Goal: Transaction & Acquisition: Purchase product/service

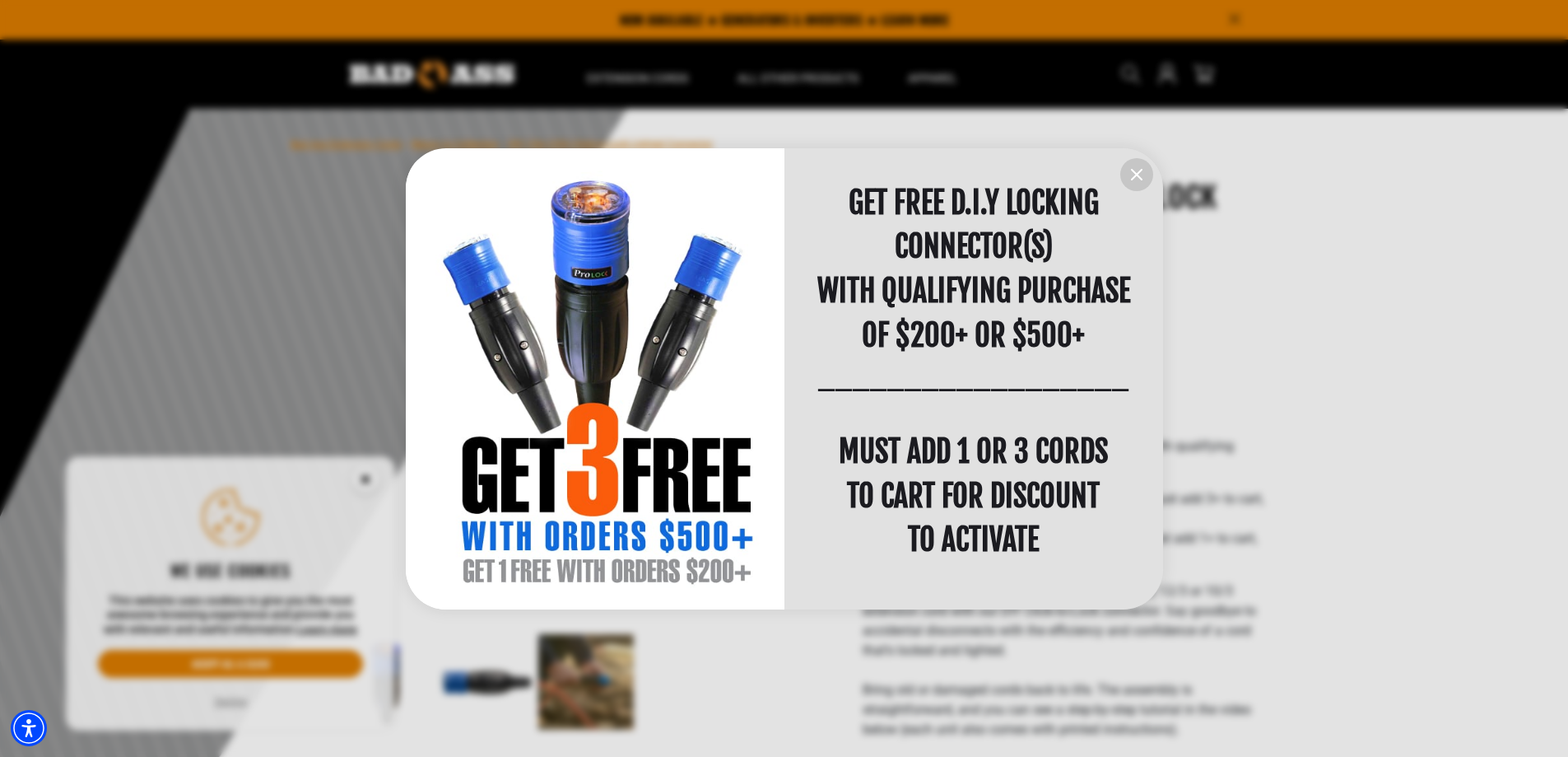
scroll to position [1, 0]
click at [1131, 169] on icon "information" at bounding box center [1136, 174] width 20 height 20
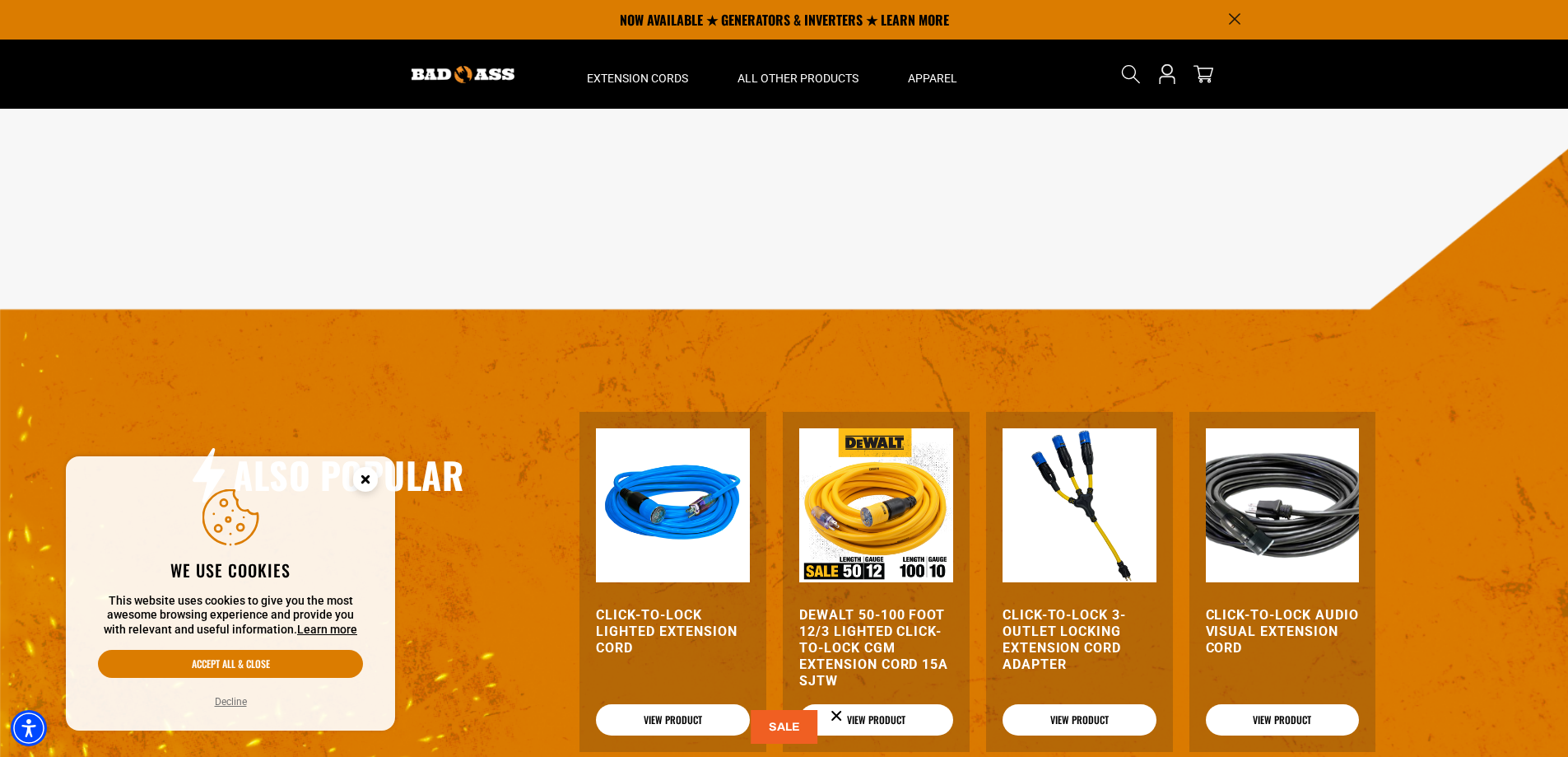
scroll to position [1778, 0]
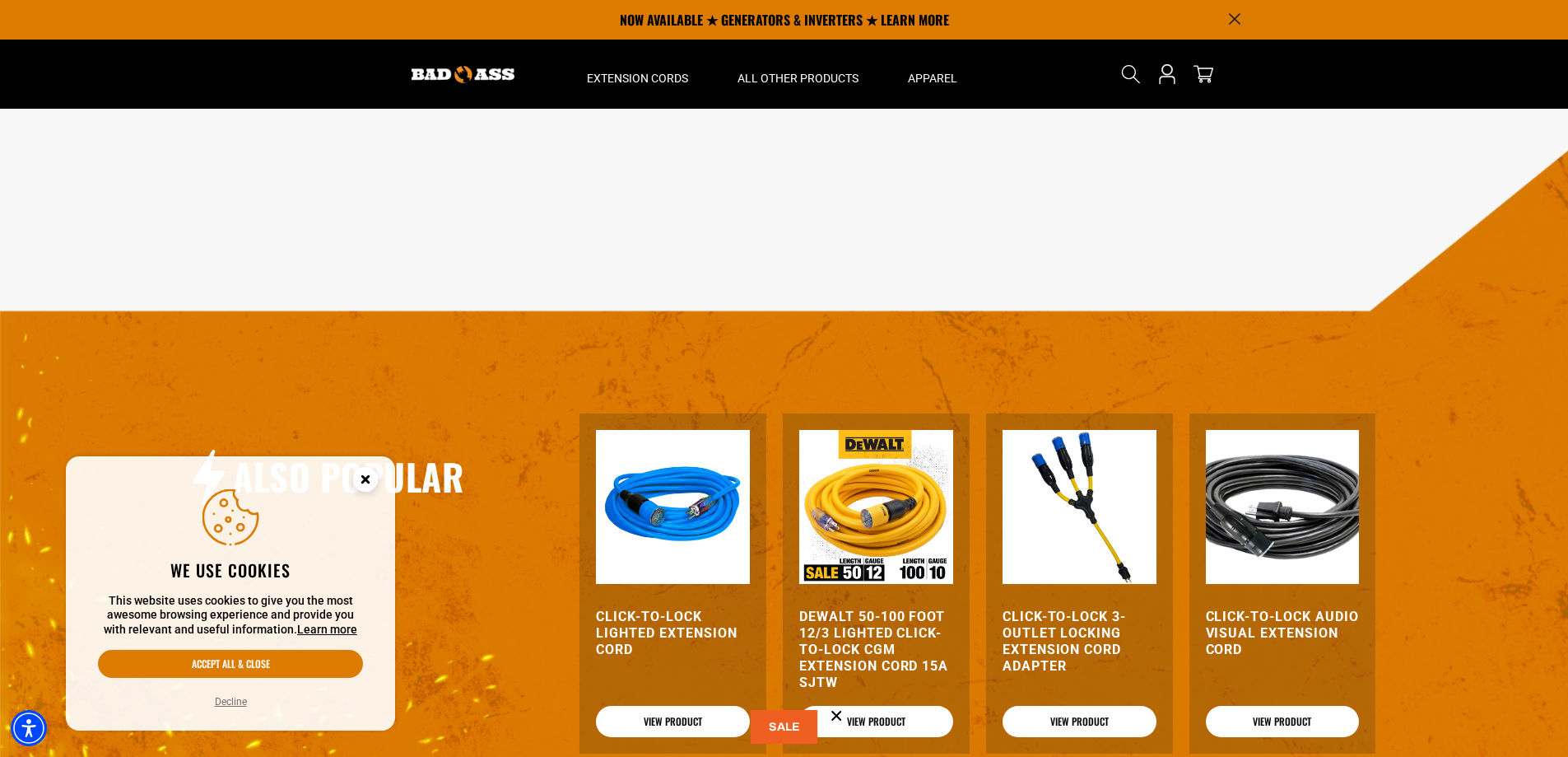
click at [630, 613] on h3 "Click-to-Lock Lighted Extension Cord" at bounding box center [672, 633] width 154 height 50
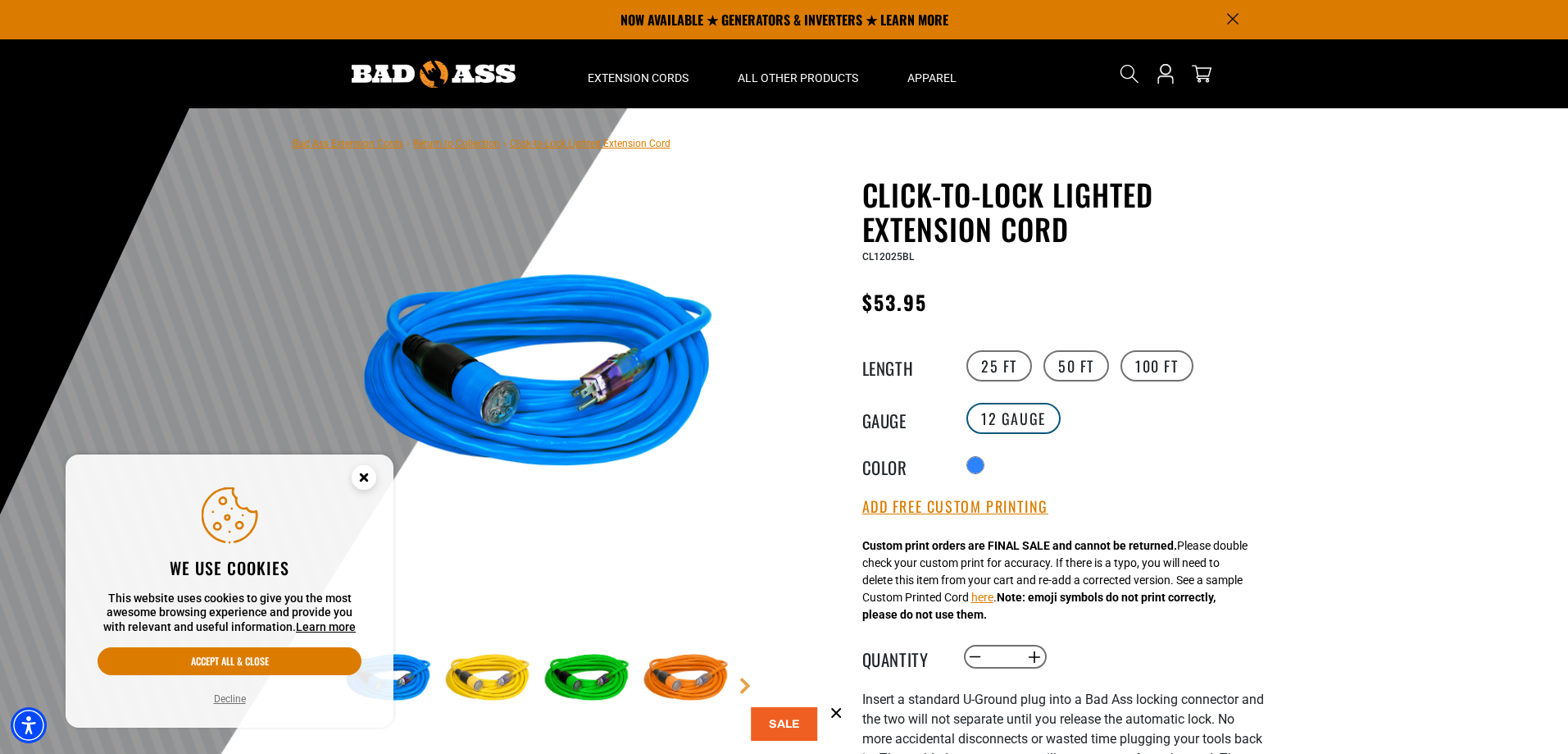
click at [1000, 422] on label "12 Gauge" at bounding box center [1013, 418] width 94 height 31
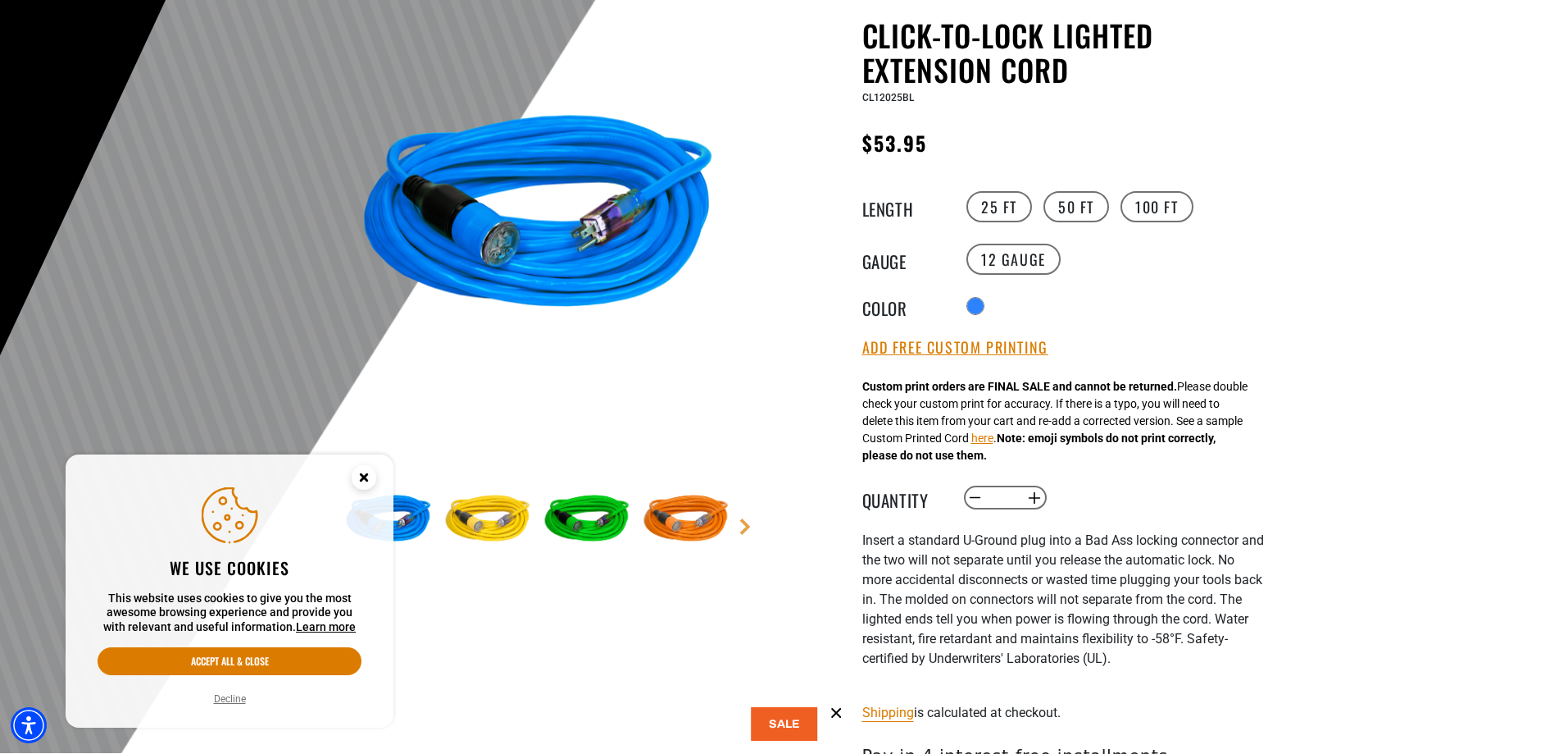
scroll to position [164, 0]
